Goal: Navigation & Orientation: Find specific page/section

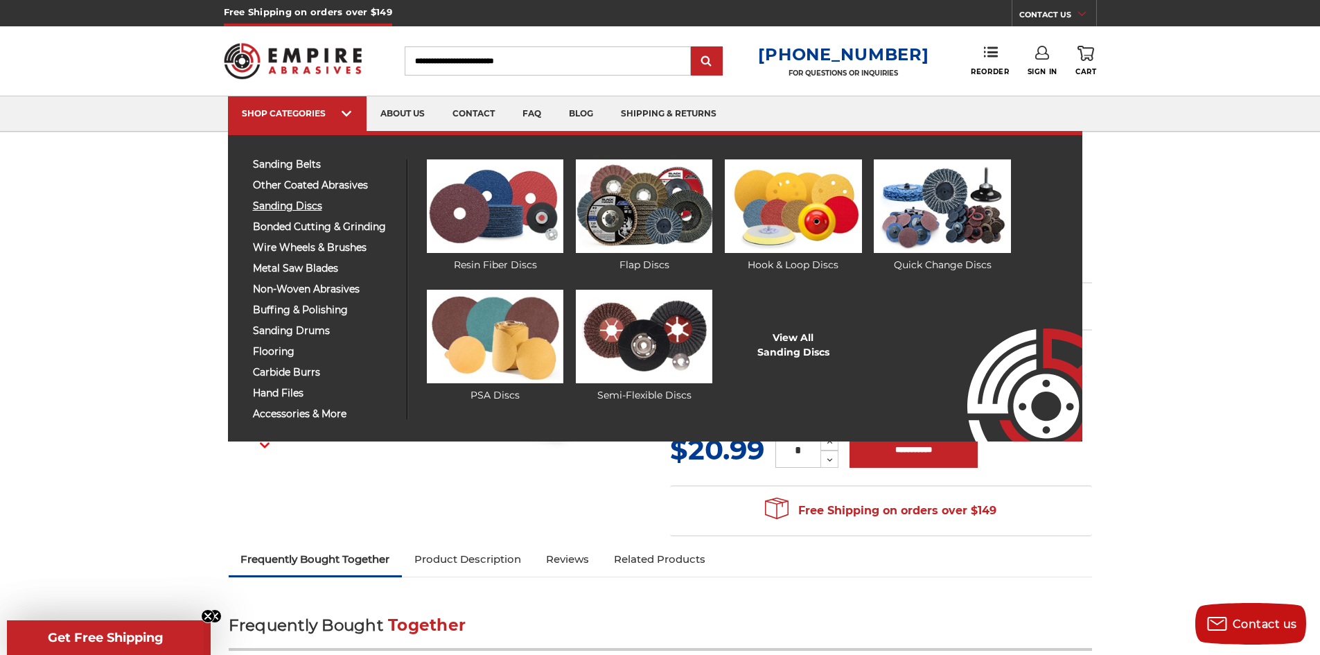
click at [294, 207] on span "sanding discs" at bounding box center [324, 206] width 143 height 10
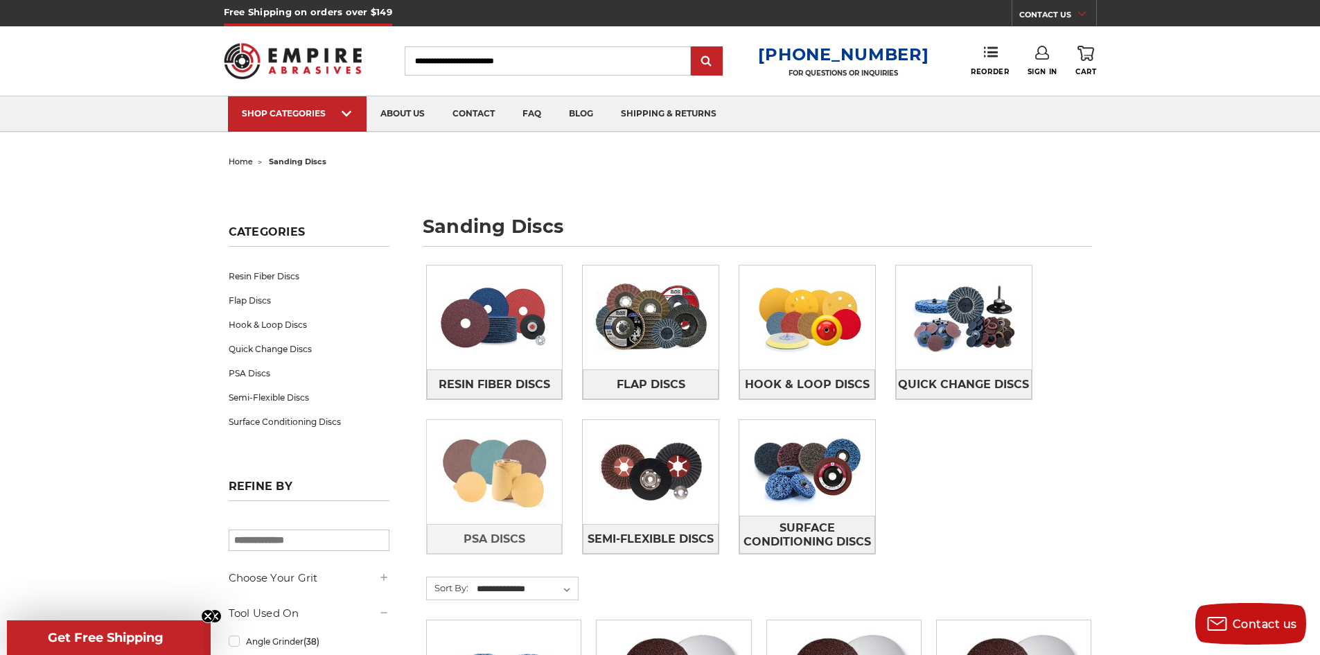
click at [499, 468] on img at bounding box center [495, 472] width 136 height 96
